Goal: Transaction & Acquisition: Obtain resource

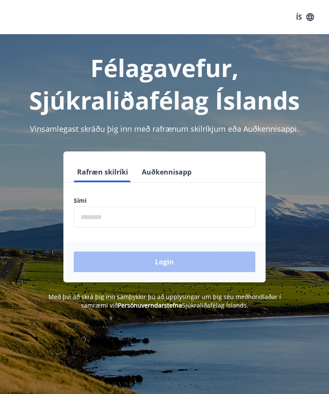
click at [178, 223] on input "phone" at bounding box center [164, 217] width 181 height 21
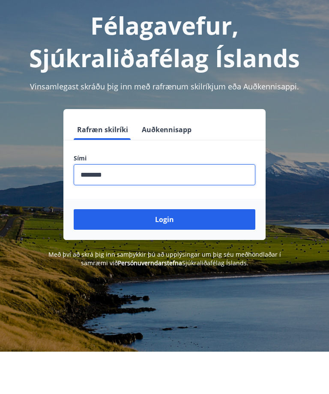
type input "********"
click at [183, 252] on button "Login" at bounding box center [164, 262] width 181 height 21
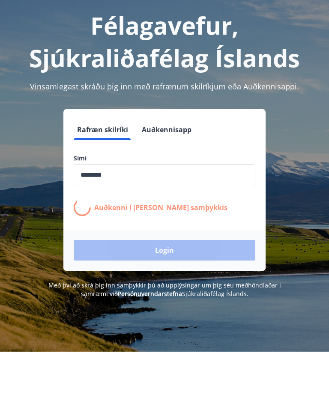
scroll to position [42, 0]
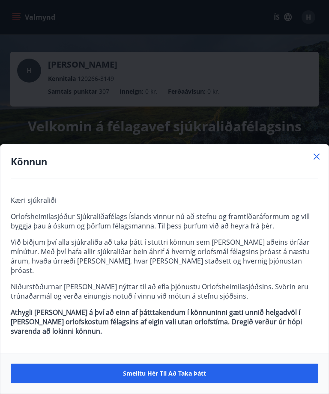
click at [188, 372] on span "Smelltu hér til að taka þátt" at bounding box center [164, 373] width 83 height 9
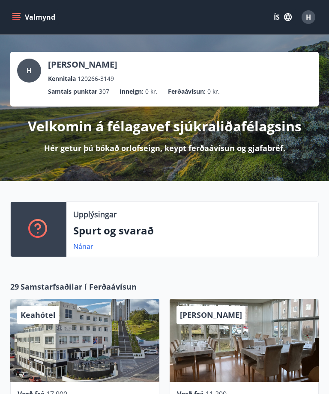
click at [82, 248] on link "Nánar" at bounding box center [83, 246] width 20 height 9
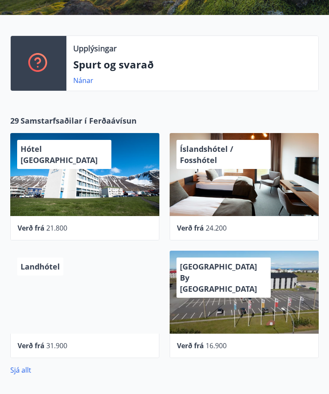
scroll to position [164, 0]
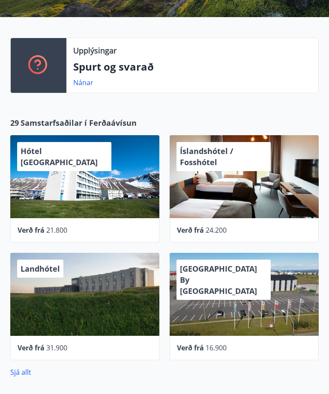
click at [254, 281] on div "Konvin Hotel By Keflavik Airport" at bounding box center [223, 280] width 94 height 40
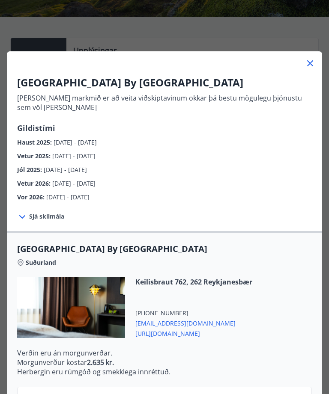
scroll to position [0, 0]
click at [50, 220] on span "Sjá skilmála" at bounding box center [46, 216] width 35 height 9
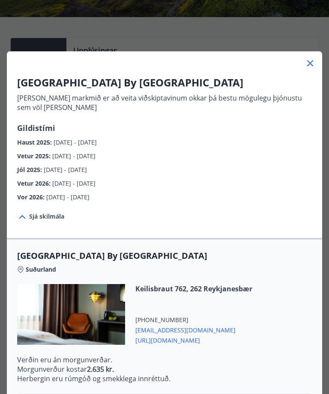
click at [49, 213] on span "Sjá skilmála" at bounding box center [46, 216] width 35 height 9
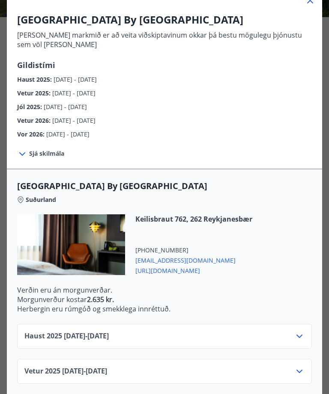
scroll to position [63, 0]
click at [300, 340] on icon at bounding box center [299, 336] width 10 height 10
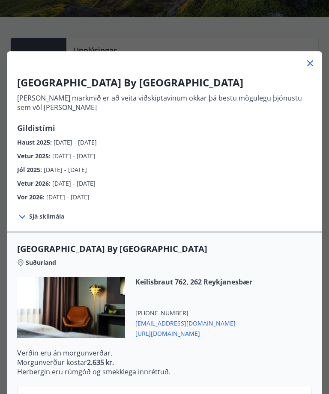
scroll to position [0, 0]
click at [313, 65] on icon at bounding box center [310, 63] width 10 height 10
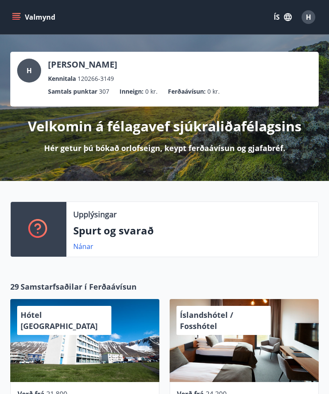
click at [19, 20] on icon "menu" at bounding box center [16, 17] width 9 height 9
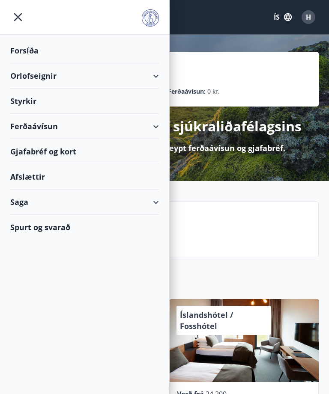
click at [157, 129] on div "Ferðaávísun" at bounding box center [84, 126] width 148 height 25
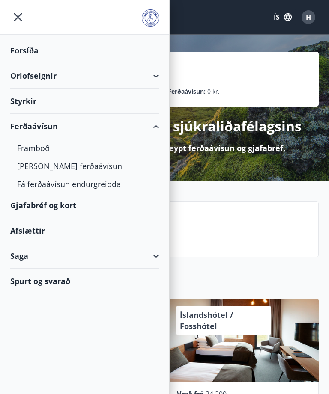
click at [153, 79] on div "Orlofseignir" at bounding box center [84, 75] width 148 height 25
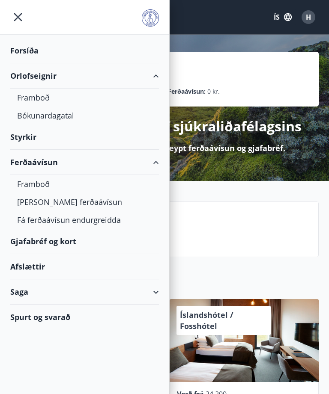
click at [43, 98] on div "Framboð" at bounding box center [84, 98] width 135 height 18
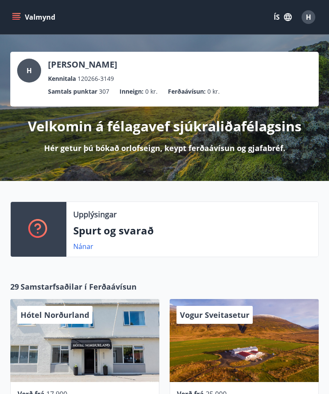
click at [111, 288] on span "Samstarfsaðilar í Ferðaávísun" at bounding box center [79, 286] width 116 height 11
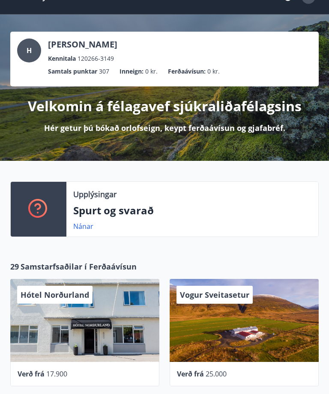
scroll to position [23, 0]
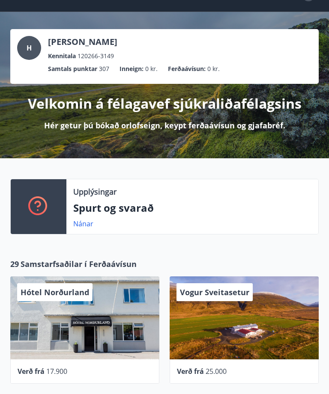
click at [43, 206] on icon at bounding box center [38, 206] width 21 height 21
click at [128, 211] on p "Spurt og svarað" at bounding box center [192, 208] width 238 height 15
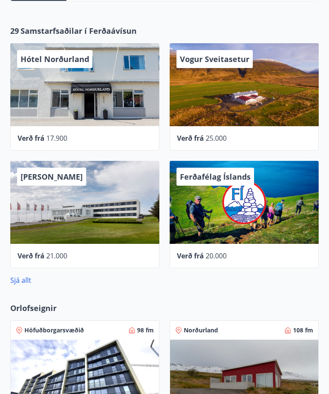
scroll to position [256, 0]
click at [26, 281] on link "Sjá allt" at bounding box center [20, 280] width 21 height 9
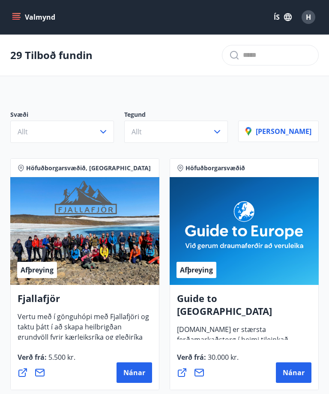
click at [108, 133] on icon "button" at bounding box center [103, 132] width 10 height 10
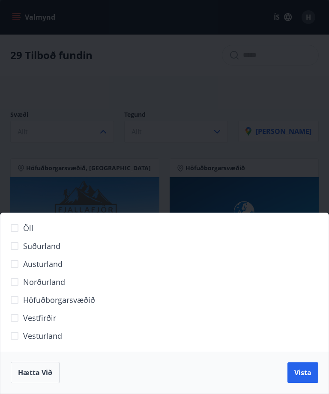
click at [87, 301] on span "Höfuðborgarsvæðið" at bounding box center [59, 299] width 72 height 11
click at [302, 375] on span "Vista" at bounding box center [302, 372] width 17 height 9
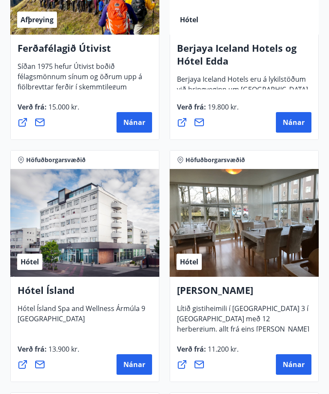
scroll to position [780, 0]
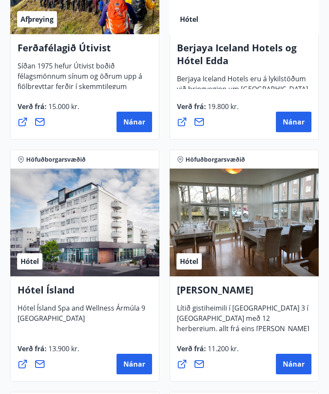
click at [140, 360] on span "Nánar" at bounding box center [134, 363] width 22 height 9
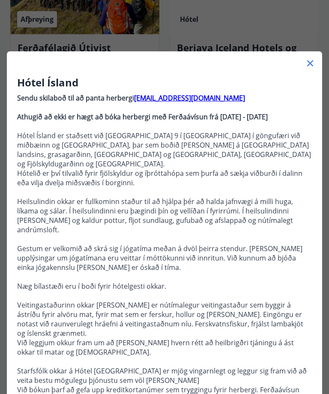
scroll to position [0, 0]
click at [313, 62] on icon at bounding box center [310, 63] width 10 height 10
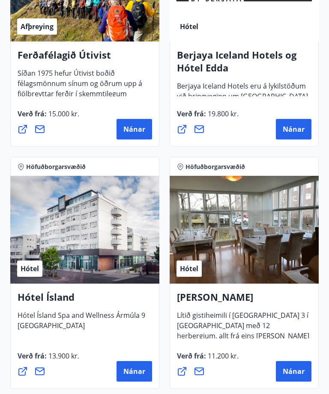
scroll to position [771, 0]
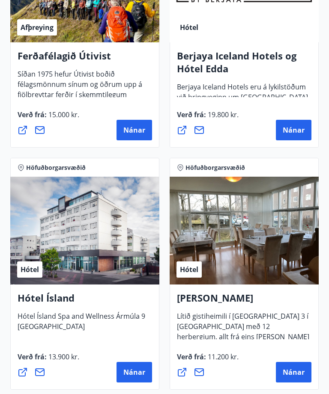
click at [135, 372] on span "Nánar" at bounding box center [134, 372] width 22 height 9
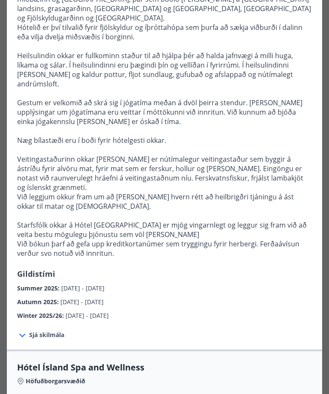
scroll to position [146, 0]
click at [56, 331] on span "Sjá skilmála" at bounding box center [46, 335] width 35 height 9
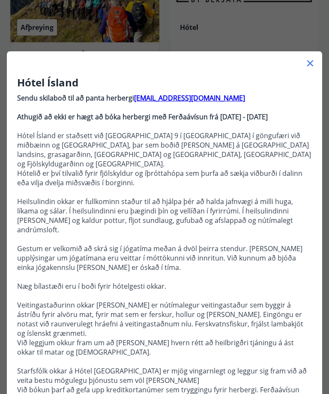
scroll to position [0, 0]
click at [309, 68] on icon at bounding box center [310, 63] width 10 height 10
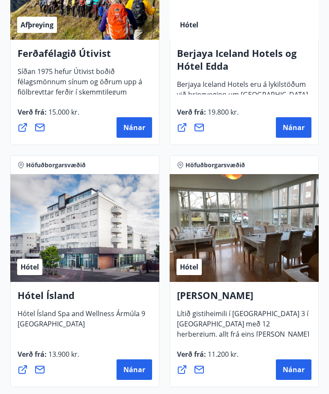
scroll to position [777, 0]
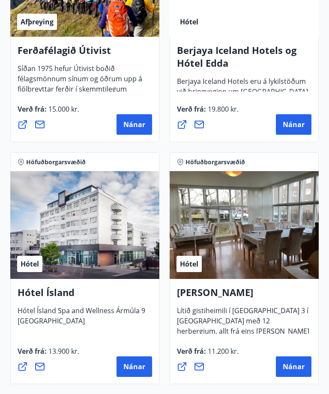
click at [295, 368] on span "Nánar" at bounding box center [293, 366] width 22 height 9
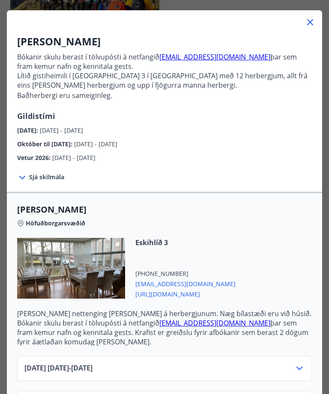
scroll to position [42, 0]
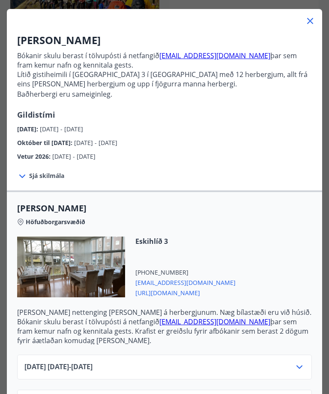
click at [302, 362] on icon at bounding box center [299, 367] width 10 height 10
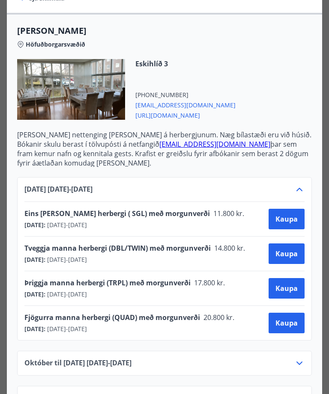
scroll to position [220, 0]
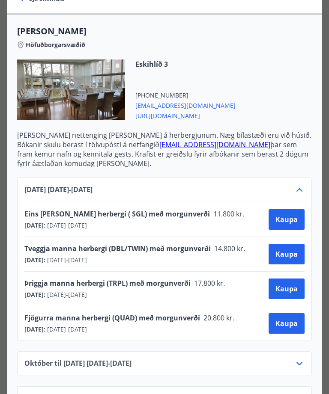
click at [22, 48] on icon at bounding box center [20, 45] width 7 height 7
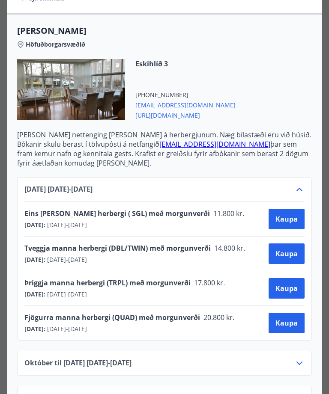
scroll to position [932, 0]
click at [292, 365] on div "Október til desember 2025 01.10.25 - 22.12.25" at bounding box center [164, 367] width 280 height 17
click at [303, 359] on icon at bounding box center [299, 364] width 10 height 10
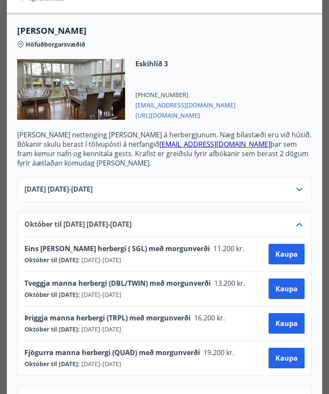
scroll to position [1162, 0]
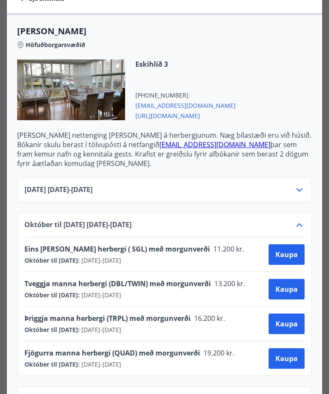
click at [300, 229] on icon at bounding box center [299, 225] width 10 height 10
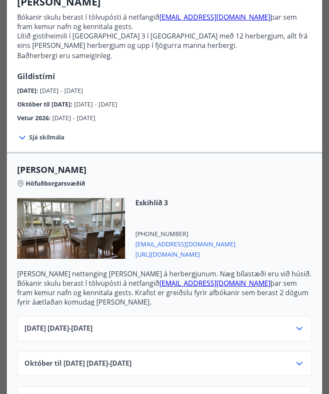
click at [299, 365] on icon at bounding box center [299, 363] width 6 height 3
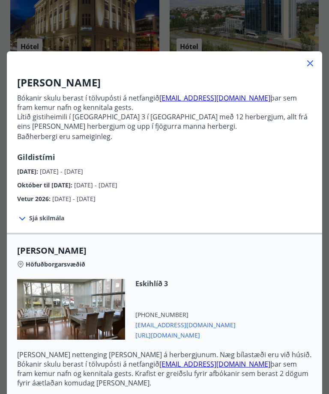
scroll to position [0, 0]
click at [313, 62] on icon at bounding box center [310, 63] width 10 height 10
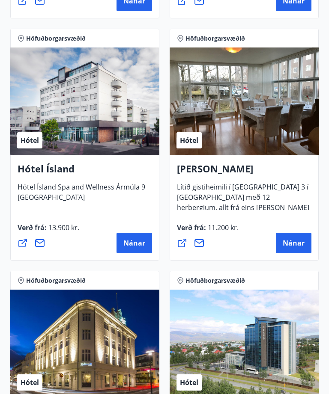
scroll to position [890, 0]
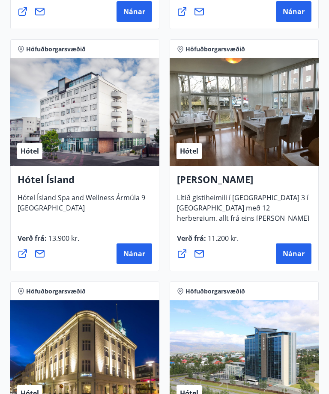
click at [132, 251] on span "Nánar" at bounding box center [134, 253] width 22 height 9
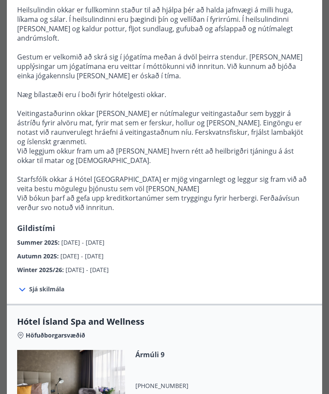
scroll to position [192, 0]
click at [101, 238] on span "01.06.2025 - 30.09.2025" at bounding box center [82, 242] width 43 height 8
click at [53, 285] on span "Sjá skilmála" at bounding box center [46, 289] width 35 height 9
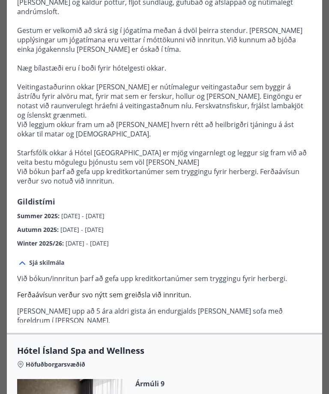
scroll to position [219, 0]
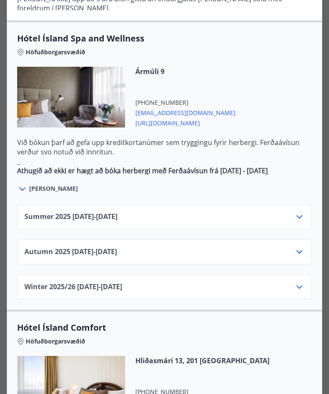
click at [299, 215] on icon at bounding box center [299, 216] width 6 height 3
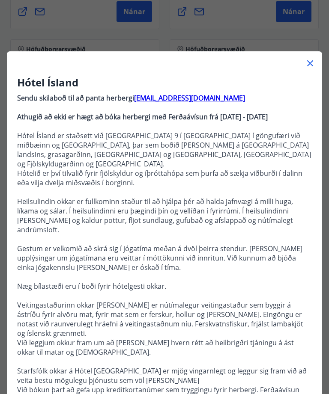
scroll to position [0, 0]
click at [314, 64] on icon at bounding box center [310, 63] width 10 height 10
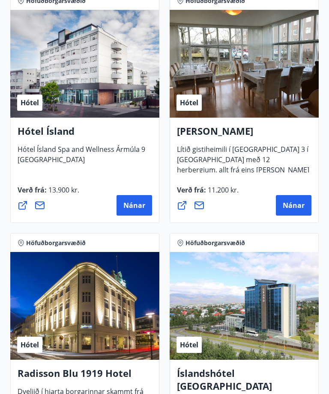
scroll to position [891, 0]
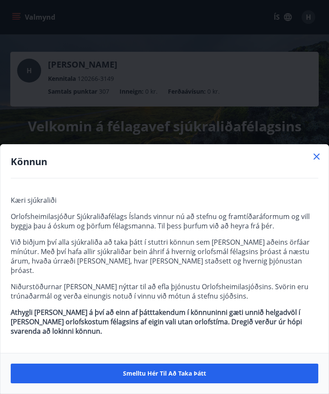
click at [188, 370] on span "Smelltu hér til að taka þátt" at bounding box center [164, 373] width 83 height 9
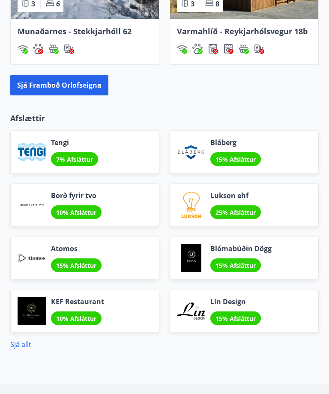
scroll to position [853, 0]
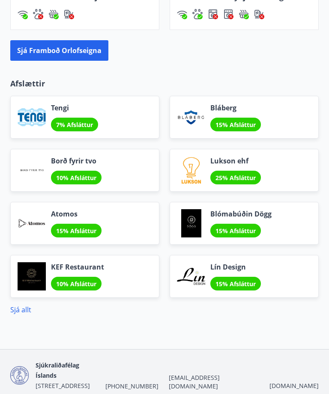
click at [28, 312] on link "Sjá allt" at bounding box center [20, 309] width 21 height 9
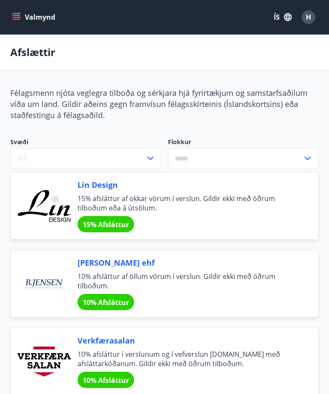
click at [155, 162] on button "Allt" at bounding box center [85, 158] width 151 height 21
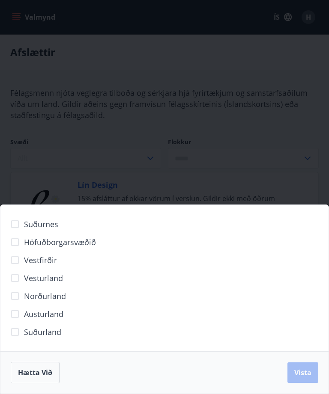
click at [61, 333] on span "Suðurland" at bounding box center [42, 331] width 37 height 11
click at [301, 370] on span "Vista" at bounding box center [302, 372] width 17 height 9
